Goal: Check status: Check status

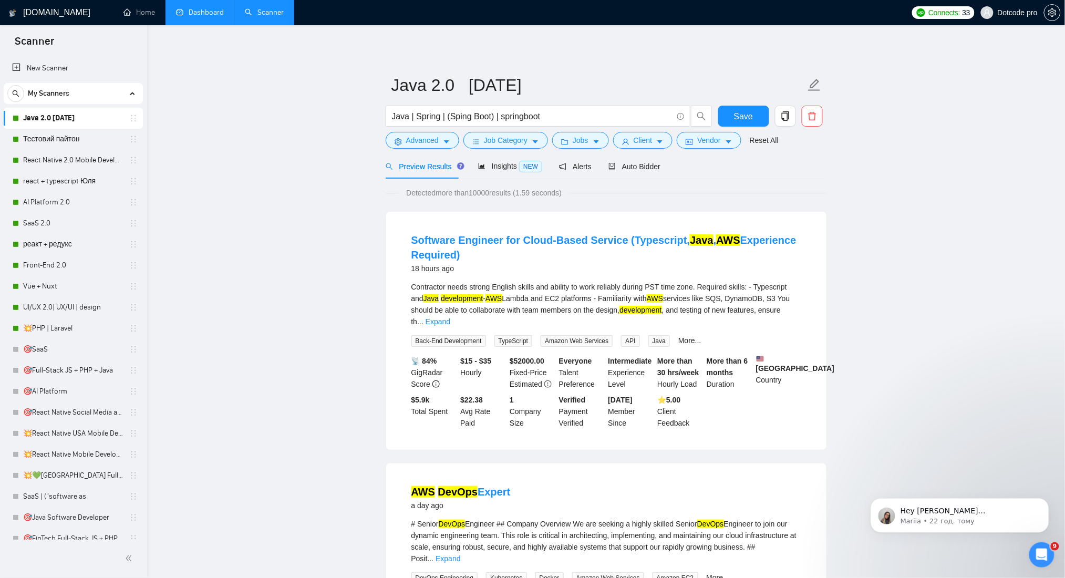
click at [202, 8] on link "Dashboard" at bounding box center [200, 12] width 48 height 9
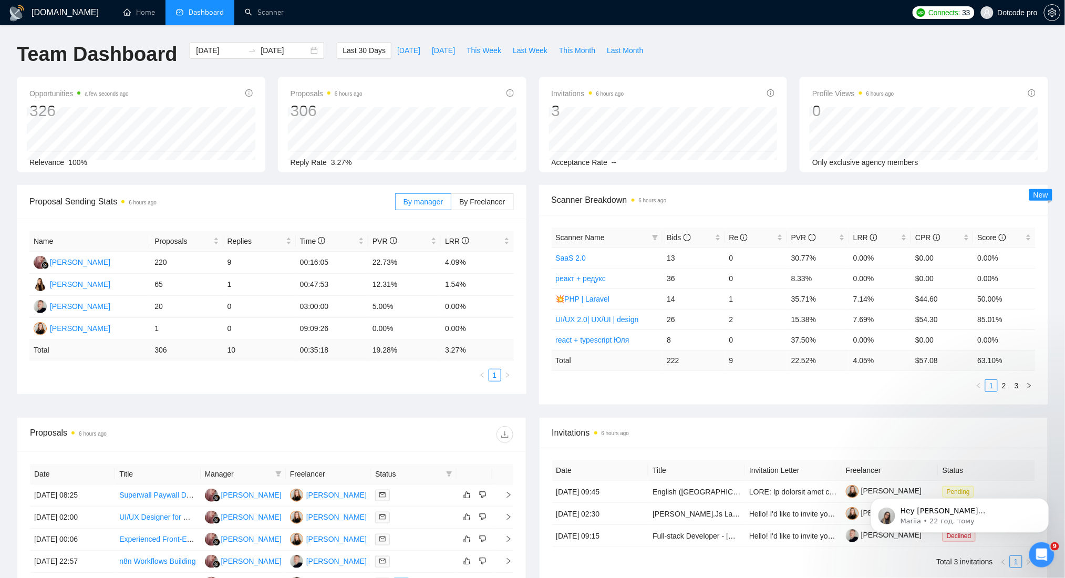
click at [322, 192] on div "Proposal Sending Stats 6 hours ago" at bounding box center [212, 201] width 366 height 30
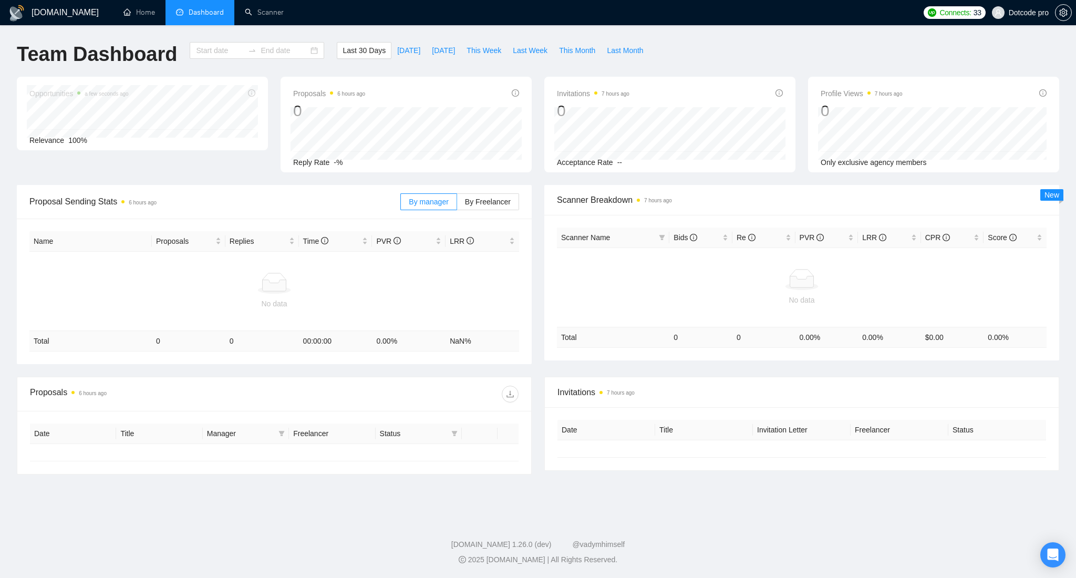
type input "[DATE]"
